Goal: Task Accomplishment & Management: Manage account settings

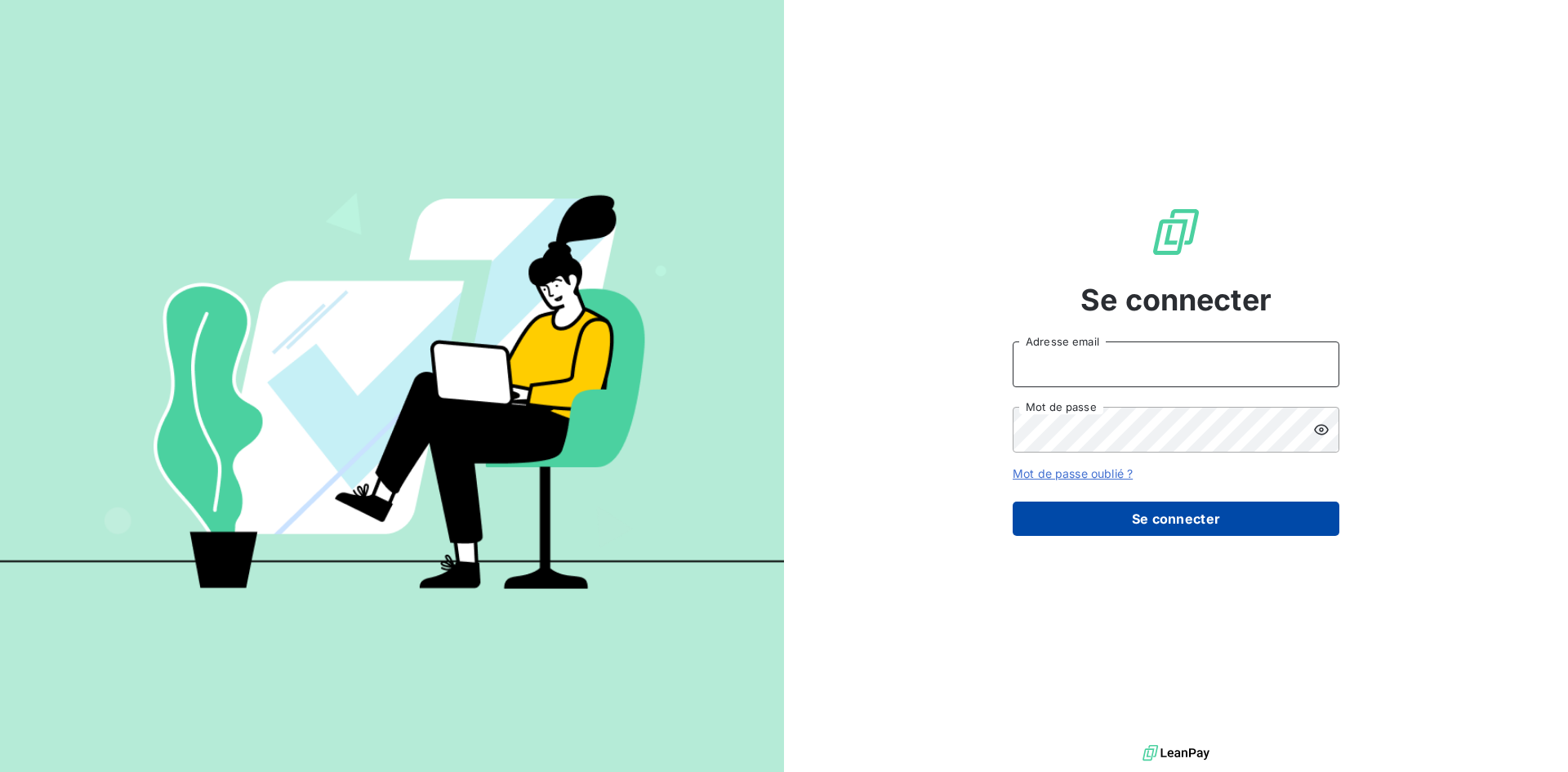
type input "[EMAIL_ADDRESS][DOMAIN_NAME]"
click at [1162, 516] on button "Se connecter" at bounding box center [1176, 519] width 327 height 35
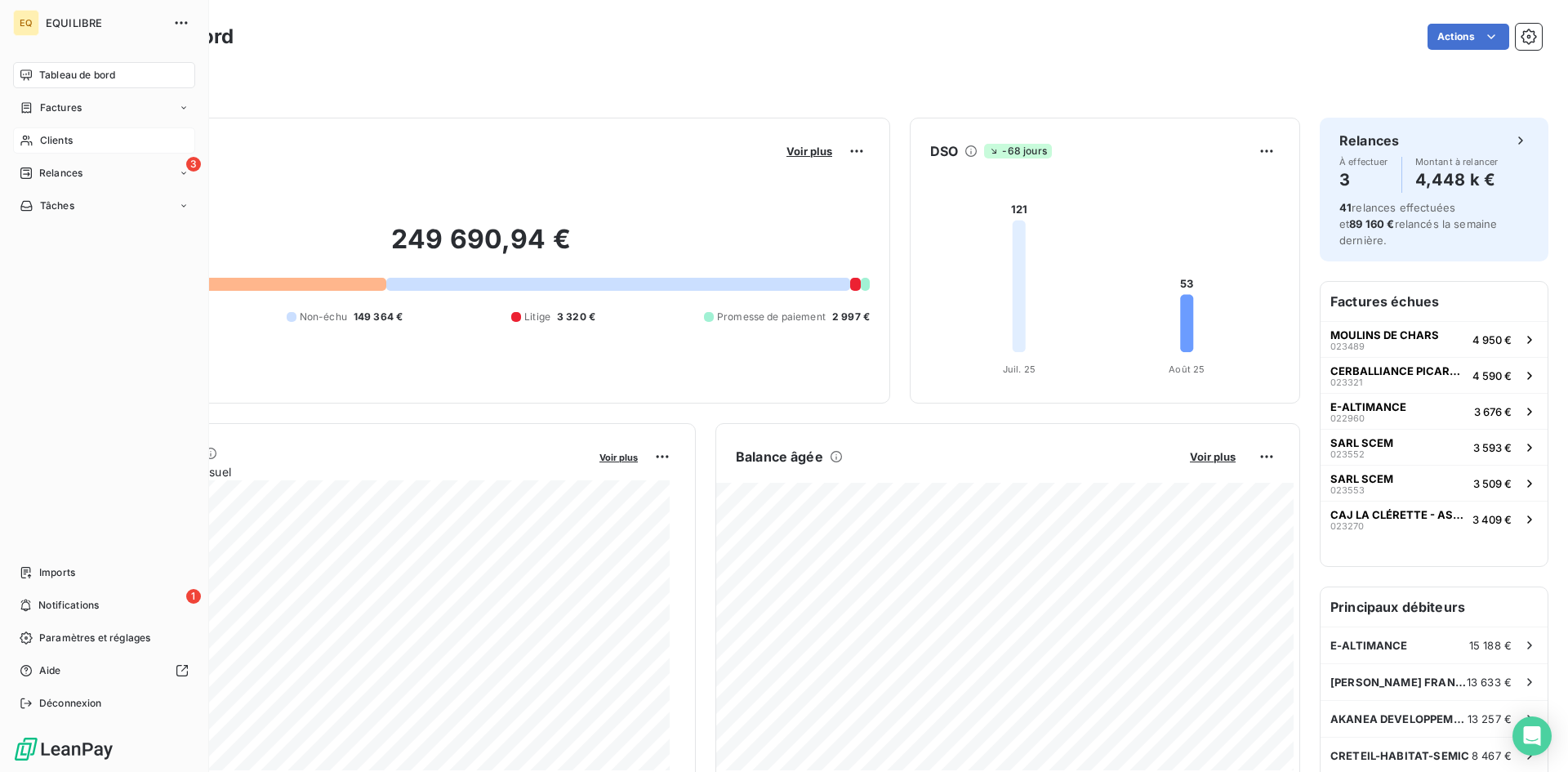
click at [73, 132] on div "Clients" at bounding box center [104, 140] width 182 height 26
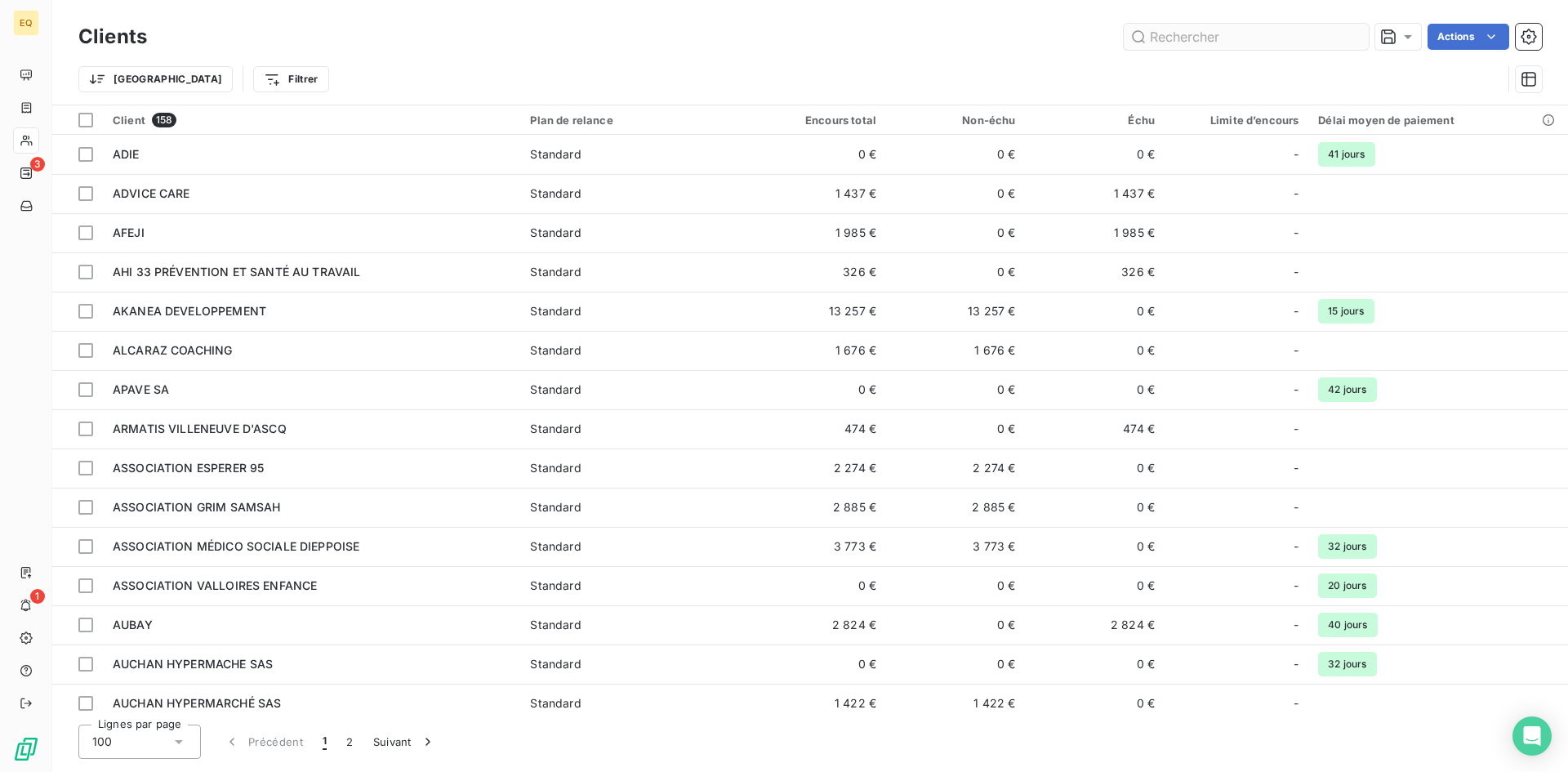
click at [1247, 41] on input "text" at bounding box center [1246, 36] width 245 height 26
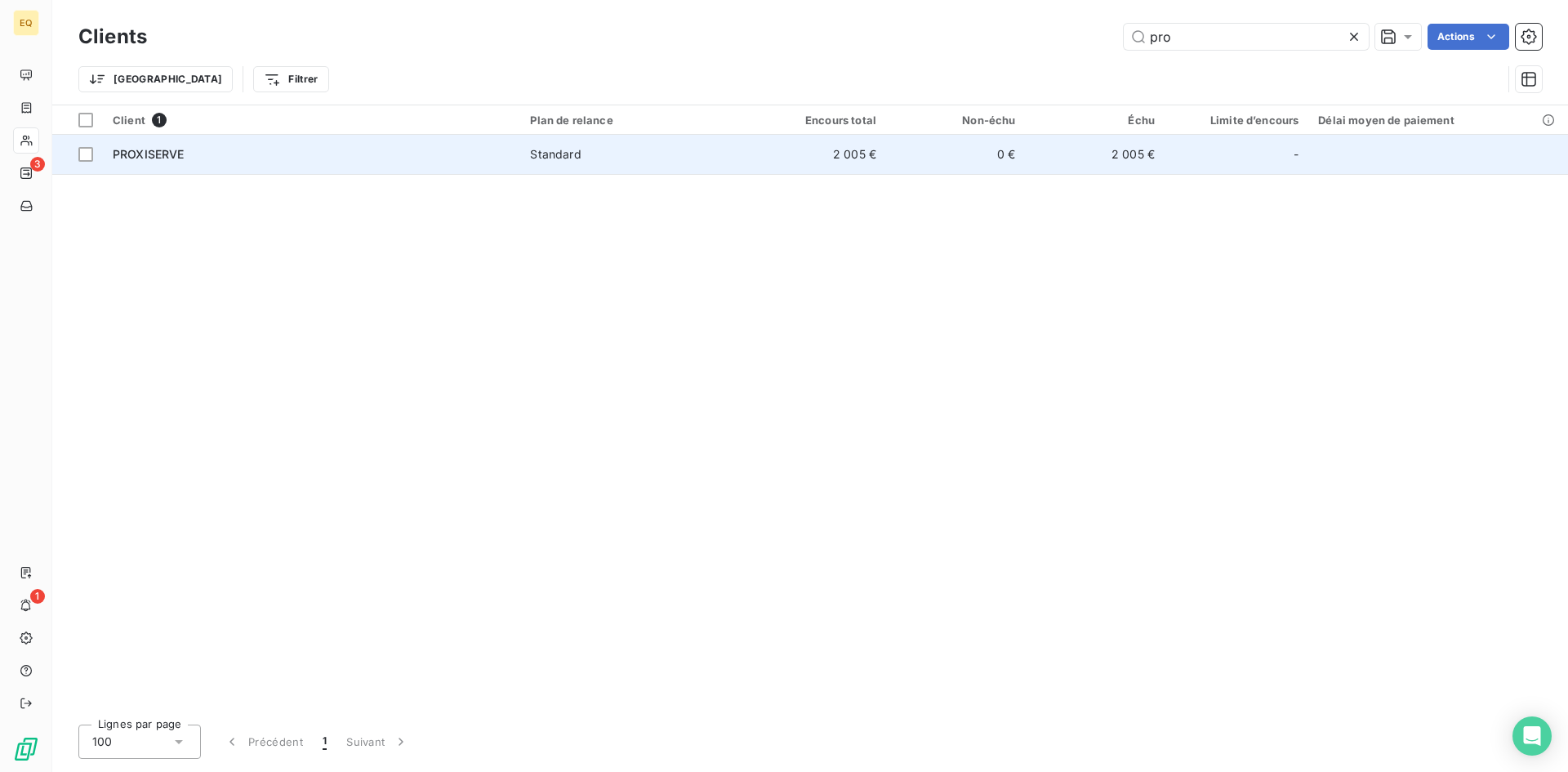
type input "pro"
click at [113, 151] on span "PROXISERVE" at bounding box center [148, 154] width 72 height 14
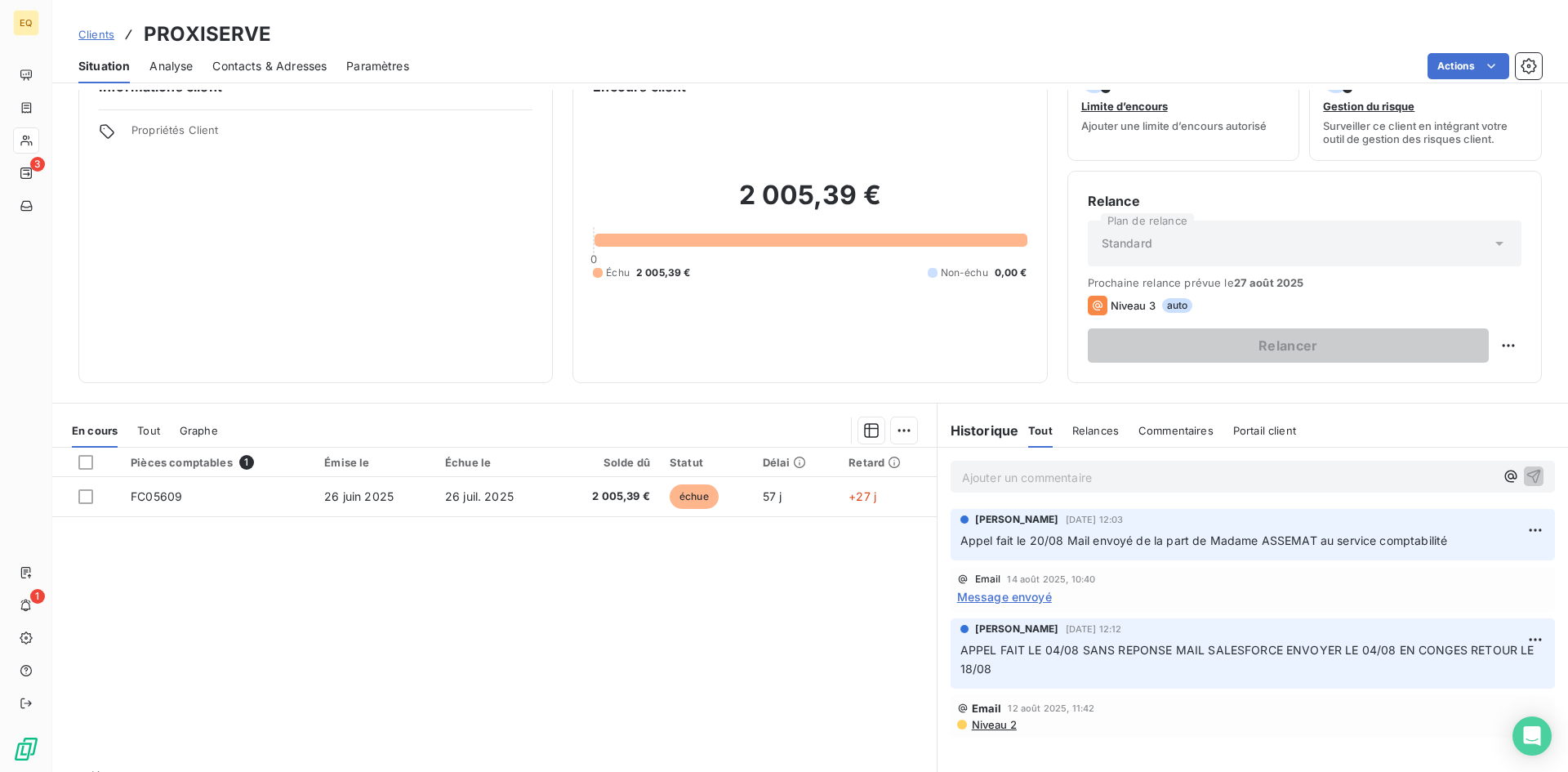
scroll to position [83, 0]
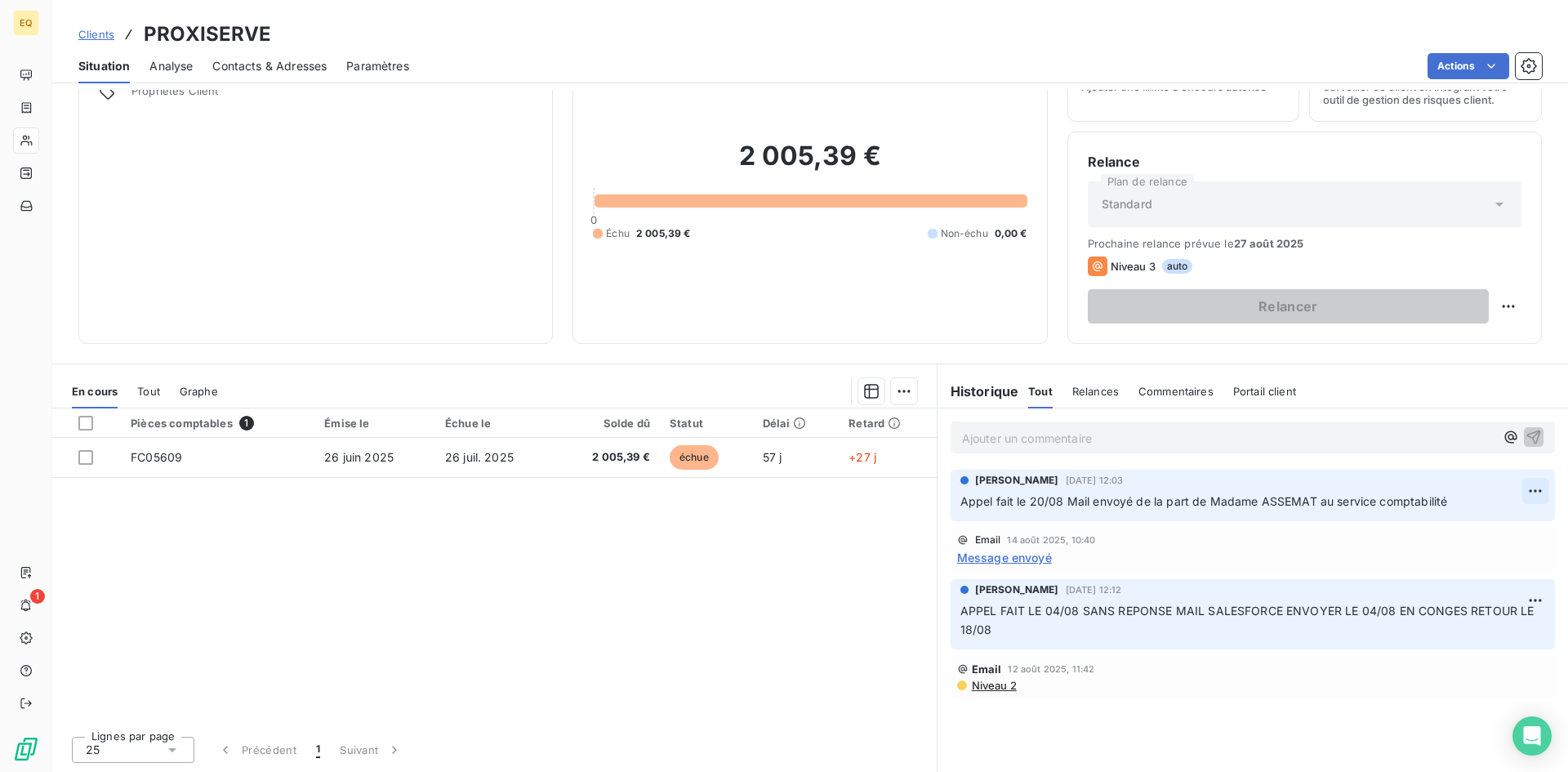
click at [1531, 495] on html "EQ 1 Clients PROXISERVE Situation Analyse Contacts & Adresses Paramètres Action…" at bounding box center [784, 386] width 1568 height 772
click at [1486, 535] on div "Editer" at bounding box center [1483, 526] width 92 height 26
click at [1027, 498] on span "Appel fait le 20/08 Mail envoyé de la part de Madame ASSEMAT au service comptab…" at bounding box center [1204, 501] width 488 height 14
click at [1037, 498] on span "Appel fait le 20/08 Mail envoyé de la part de Madame ASSEMAT au service comptab…" at bounding box center [1204, 501] width 488 height 14
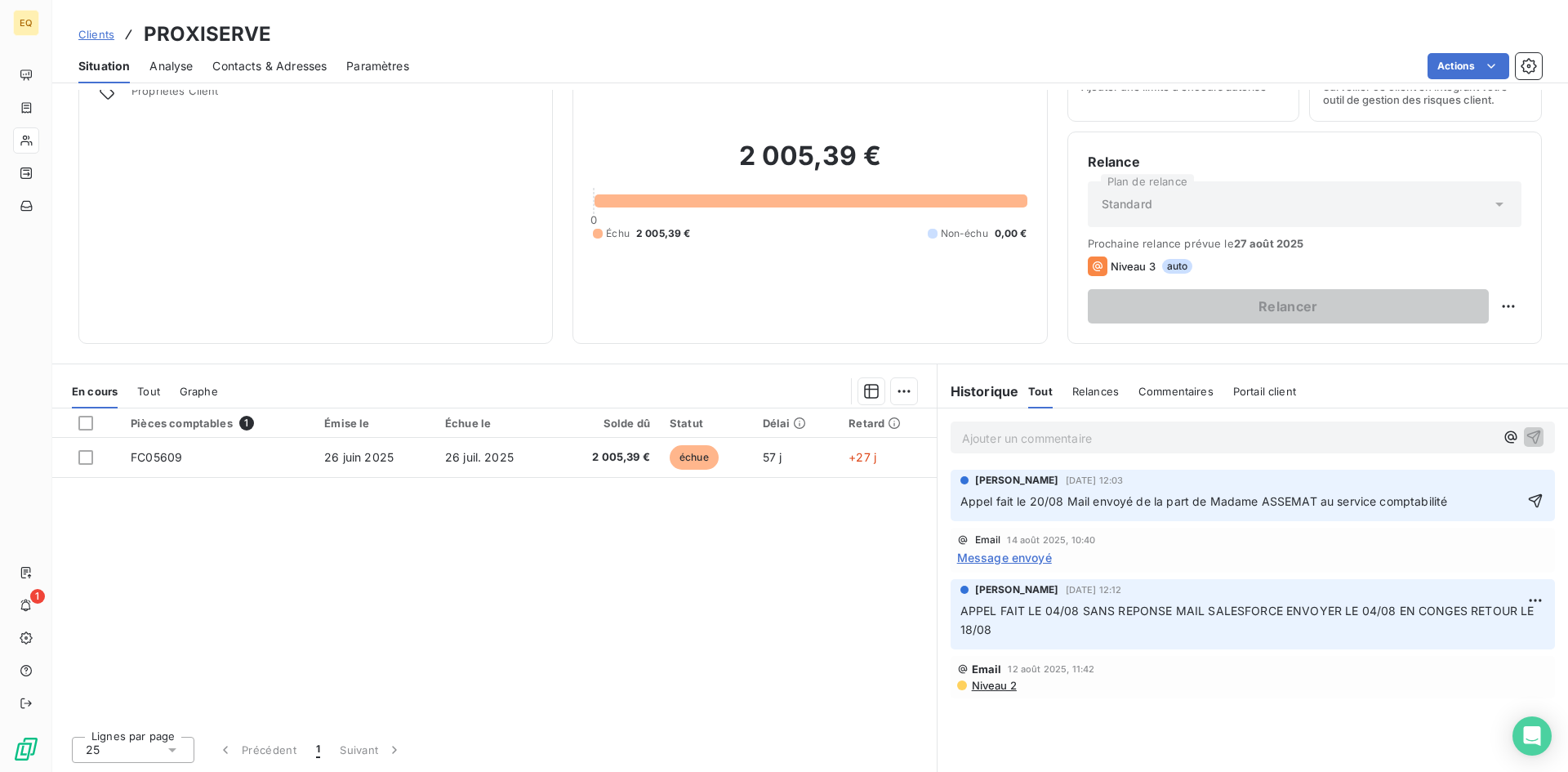
click at [1046, 506] on span "Appel fait le 20/08 Mail envoyé de la part de Madame ASSEMAT au service comptab…" at bounding box center [1204, 501] width 488 height 14
click at [1056, 499] on span "Appel fait le 20/08 Mail envoyé de la part de Madame ASSEMAT au service comptab…" at bounding box center [1204, 501] width 488 height 14
click at [1100, 496] on span "Appel fait le 20/08 et le 22/08 Mail envoyé de la part de Madame ASSEMAT au ser…" at bounding box center [1236, 501] width 551 height 14
drag, startPoint x: 950, startPoint y: 500, endPoint x: 1518, endPoint y: 504, distance: 568.0
click at [1518, 504] on div "Laurent Maurice dans 0 secondes Appel fait le 20/08 et le 22/08 Mail envoyé de …" at bounding box center [1253, 495] width 604 height 52
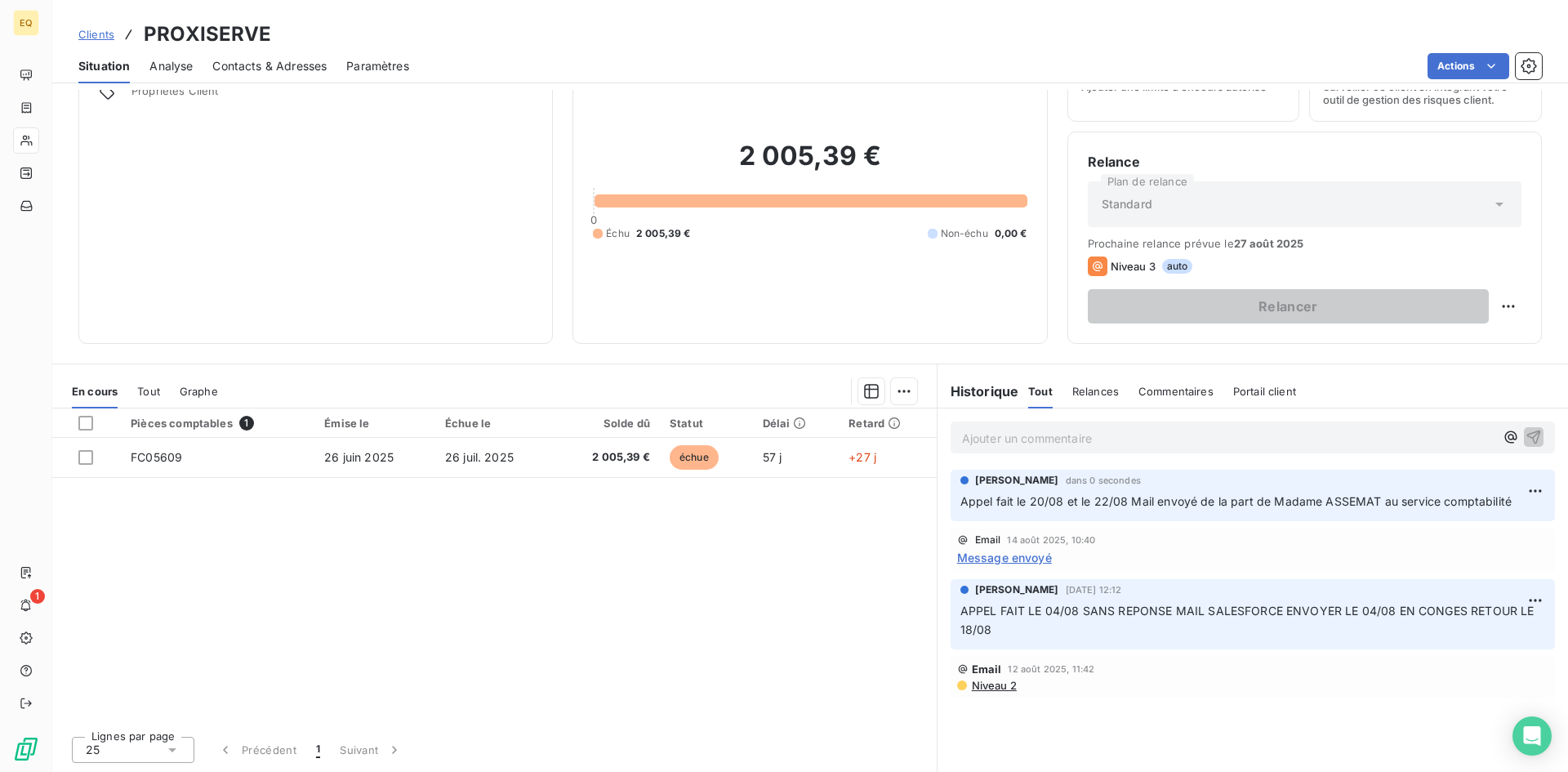
copy span "Appel fait le 20/08 et le 22/08 Mail envoyé de la part de Madame ASSEMAT au ser…"
click at [1521, 489] on html "EQ 1 Clients PROXISERVE Situation Analyse Contacts & Adresses Paramètres Action…" at bounding box center [784, 386] width 1568 height 772
click at [1463, 528] on div "Editer" at bounding box center [1483, 526] width 92 height 26
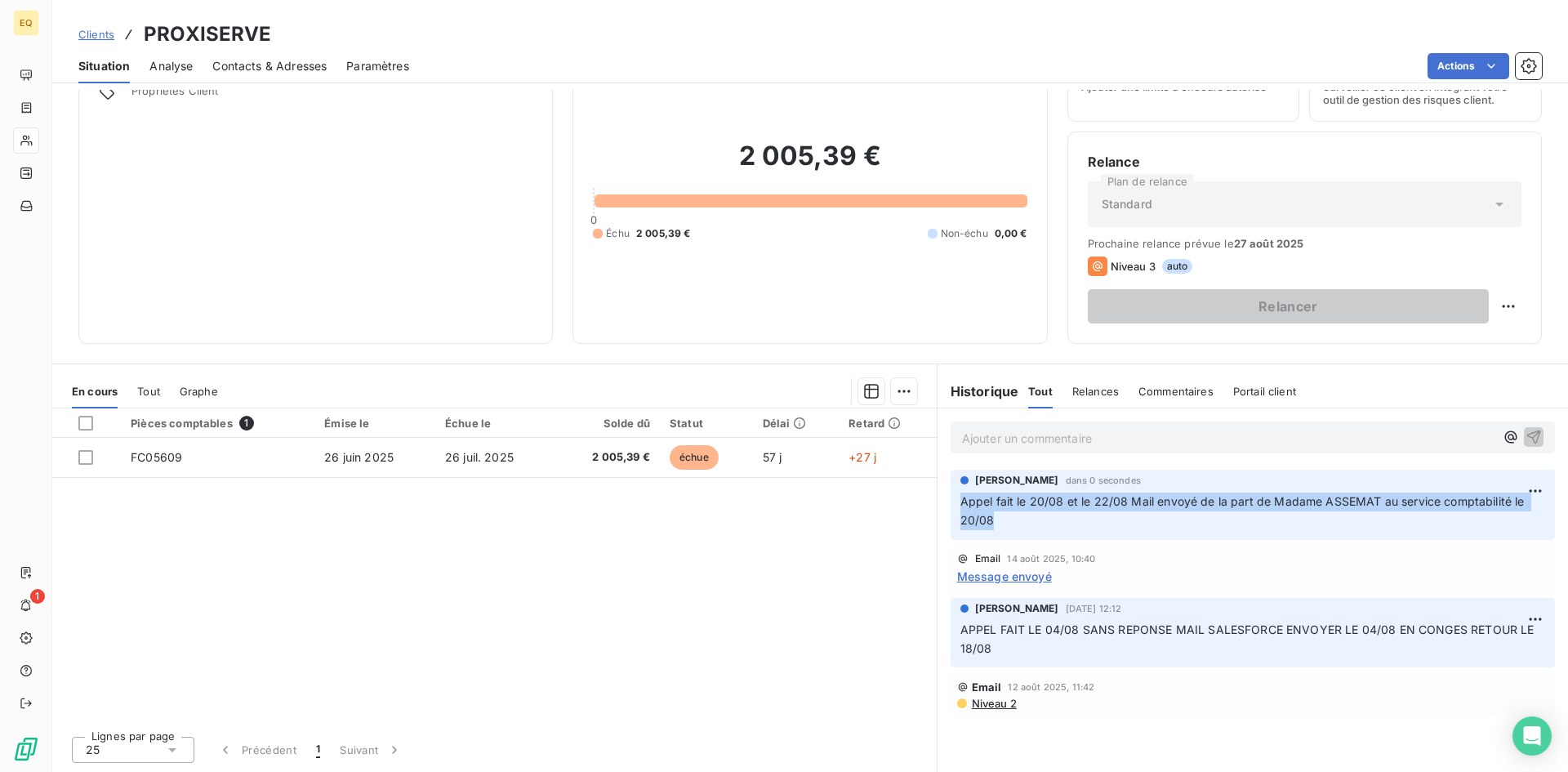
drag, startPoint x: 952, startPoint y: 498, endPoint x: 986, endPoint y: 520, distance: 40.5
click at [986, 520] on p "Appel fait le 20/08 et le 22/08 Mail envoyé de la part de Madame ASSEMAT au ser…" at bounding box center [1252, 511] width 585 height 37
copy span "Appel fait le 20/08 et le 22/08 Mail envoyé de la part de Madame ASSEMAT au ser…"
